Goal: Browse casually

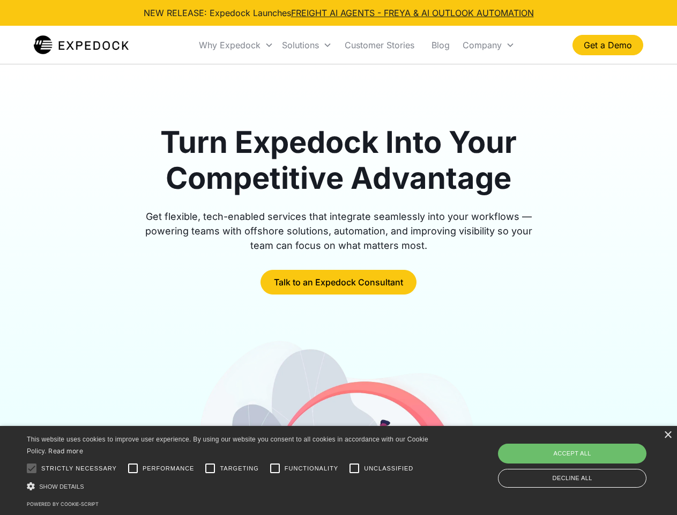
click at [236, 45] on div "Why Expedock" at bounding box center [230, 45] width 62 height 11
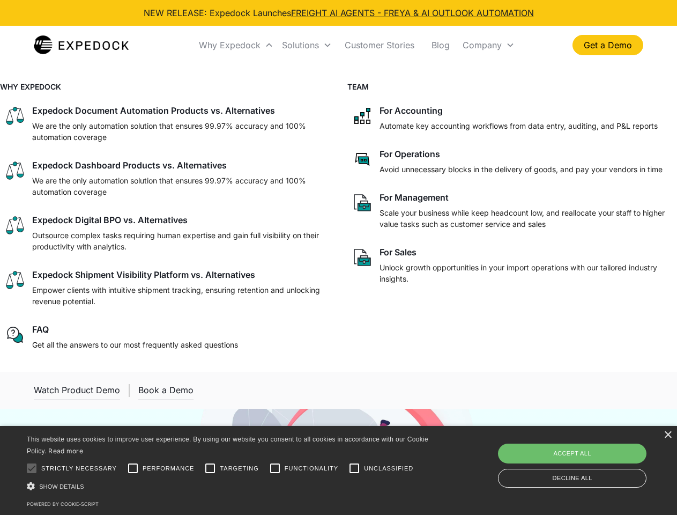
click at [307, 45] on div "Solutions" at bounding box center [300, 45] width 37 height 11
click at [489, 45] on div "Company" at bounding box center [482, 45] width 39 height 11
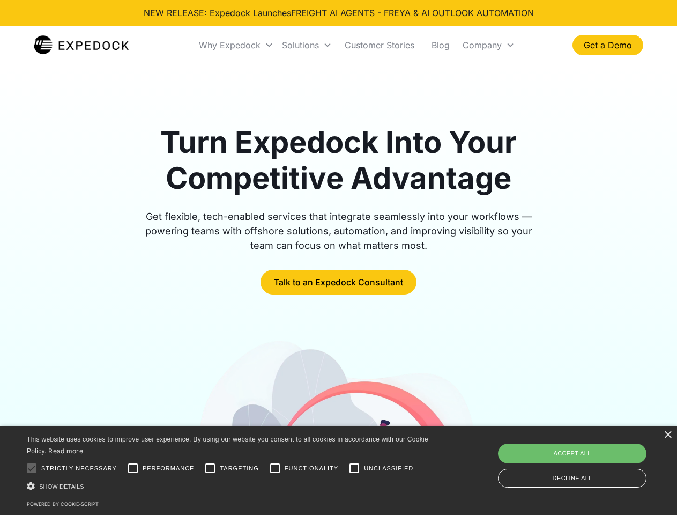
click at [32, 468] on div at bounding box center [31, 467] width 21 height 21
click at [133, 468] on input "Performance" at bounding box center [132, 467] width 21 height 21
checkbox input "true"
click at [210, 468] on input "Targeting" at bounding box center [209, 467] width 21 height 21
checkbox input "true"
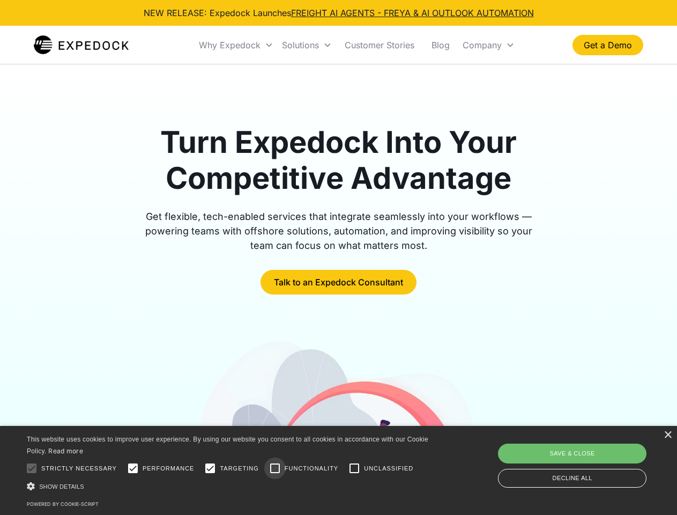
click at [275, 468] on input "Functionality" at bounding box center [274, 467] width 21 height 21
checkbox input "true"
click at [354, 468] on input "Unclassified" at bounding box center [354, 467] width 21 height 21
checkbox input "true"
click at [230, 486] on div "Show details Hide details" at bounding box center [229, 486] width 405 height 11
